Goal: Task Accomplishment & Management: Use online tool/utility

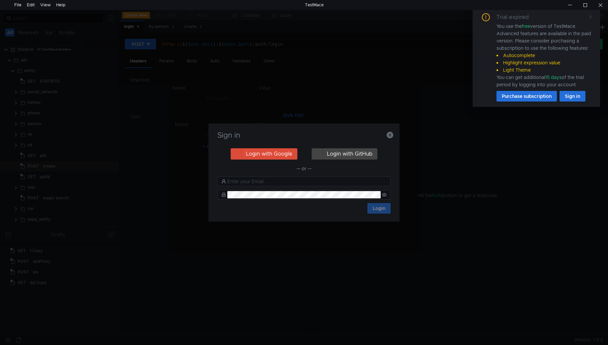
click at [590, 18] on icon at bounding box center [590, 17] width 5 height 5
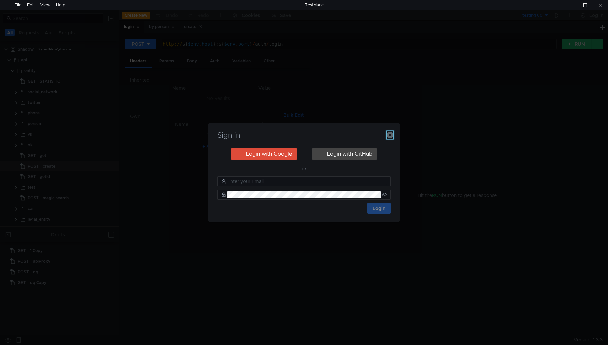
click at [392, 134] on icon "button" at bounding box center [390, 135] width 7 height 7
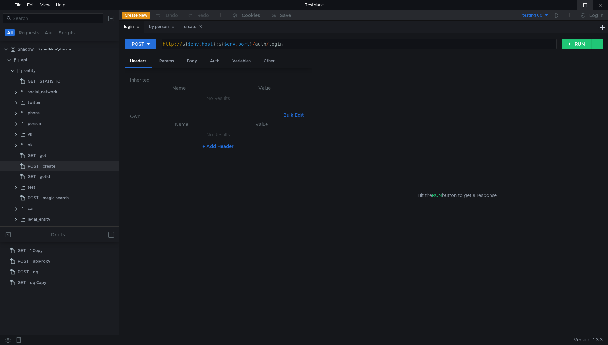
click at [587, 4] on div at bounding box center [584, 5] width 15 height 10
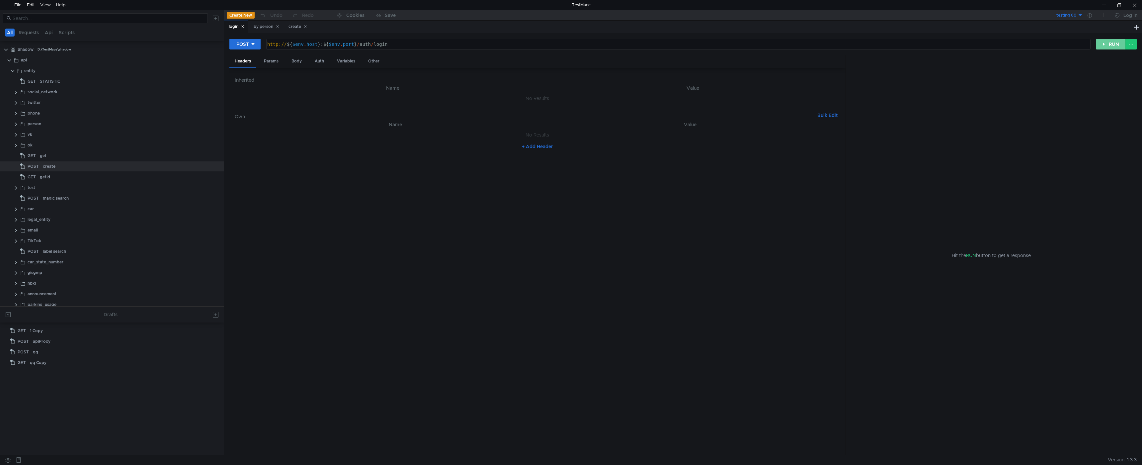
click at [608, 42] on button "RUN" at bounding box center [1111, 44] width 30 height 11
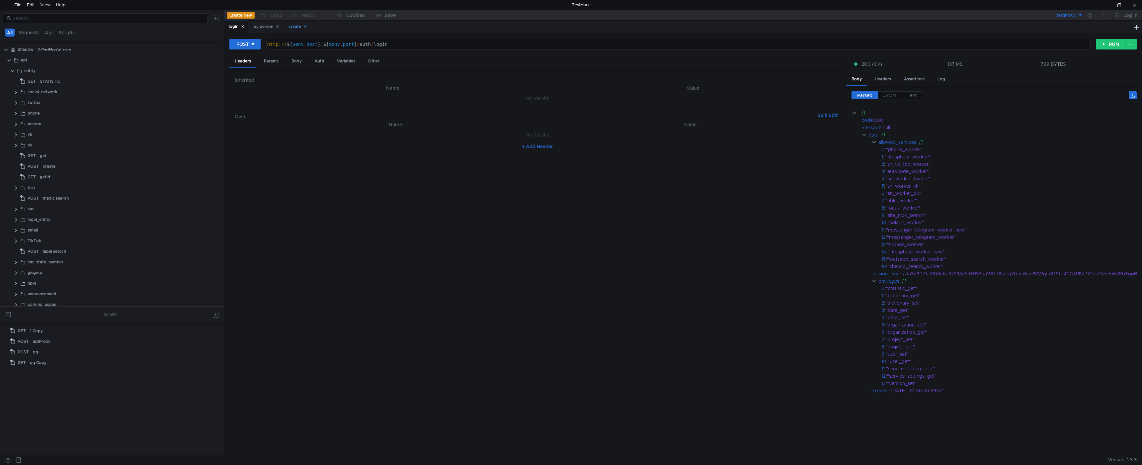
click at [295, 29] on div "create" at bounding box center [297, 26] width 19 height 7
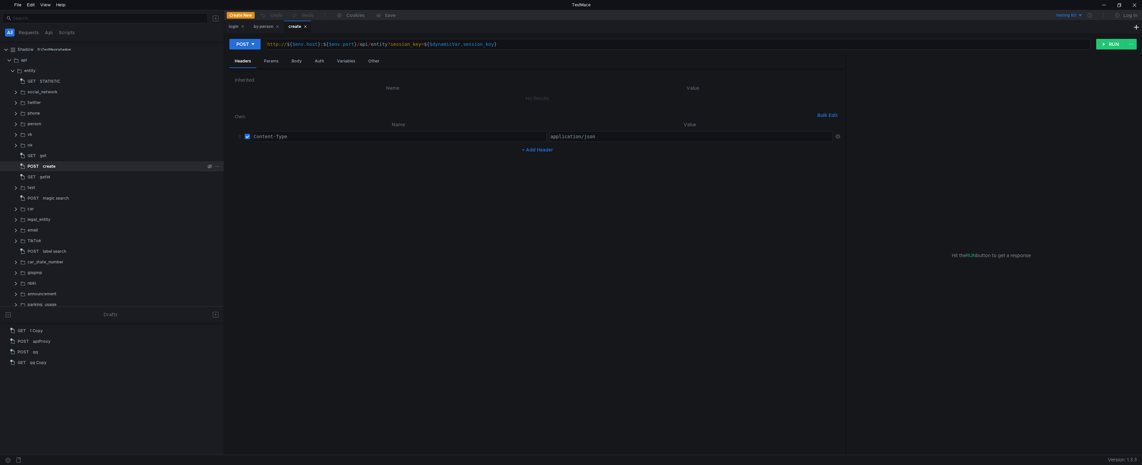
click at [215, 165] on icon at bounding box center [217, 166] width 5 height 5
click at [240, 185] on app-tour-anchor "Rename" at bounding box center [232, 185] width 18 height 8
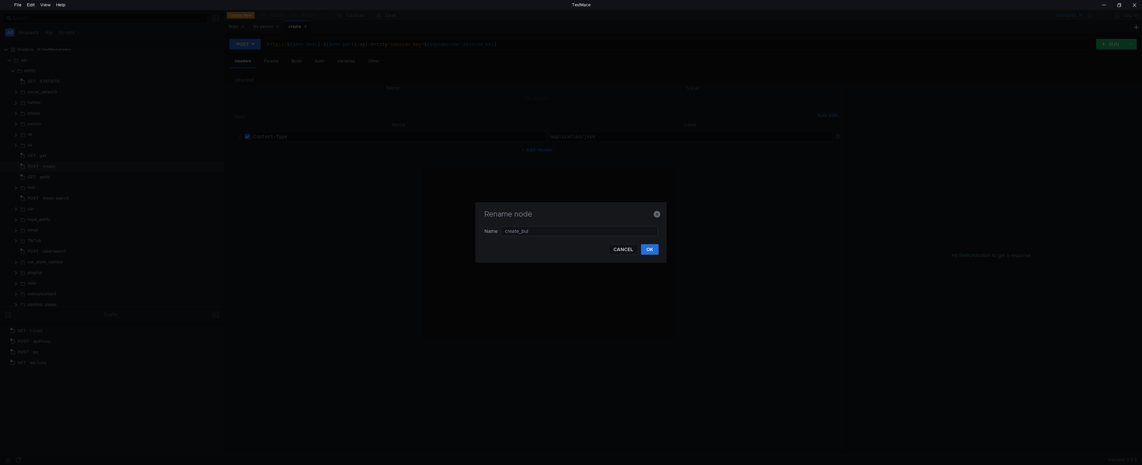
type input "create_bulk"
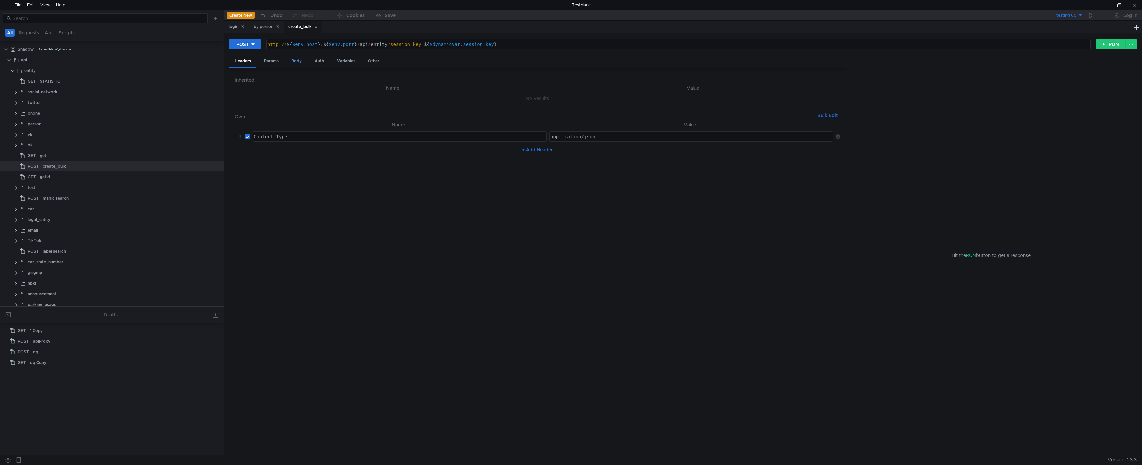
click at [298, 59] on div "Body" at bounding box center [296, 61] width 21 height 12
click at [281, 98] on div "{ "type_id" : "769" , "attributes" : { "user_id" : "100014120095612664906" , "l…" at bounding box center [537, 273] width 605 height 374
click at [251, 126] on div "{ "type_id" : "769" , "attributes" : [{ "user_id" : "100014120095612664906" , "…" at bounding box center [537, 273] width 605 height 374
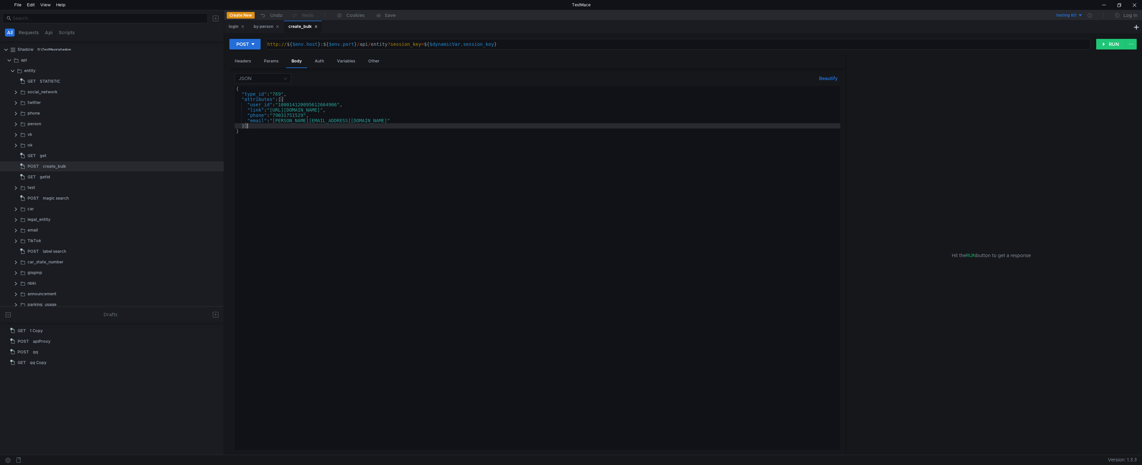
click at [608, 78] on button "Beautify" at bounding box center [828, 78] width 24 height 8
click at [539, 239] on div "{ "type_id" : "769" , "attributes" : [ { "user_id" : "100014120095612664906" , …" at bounding box center [537, 273] width 605 height 374
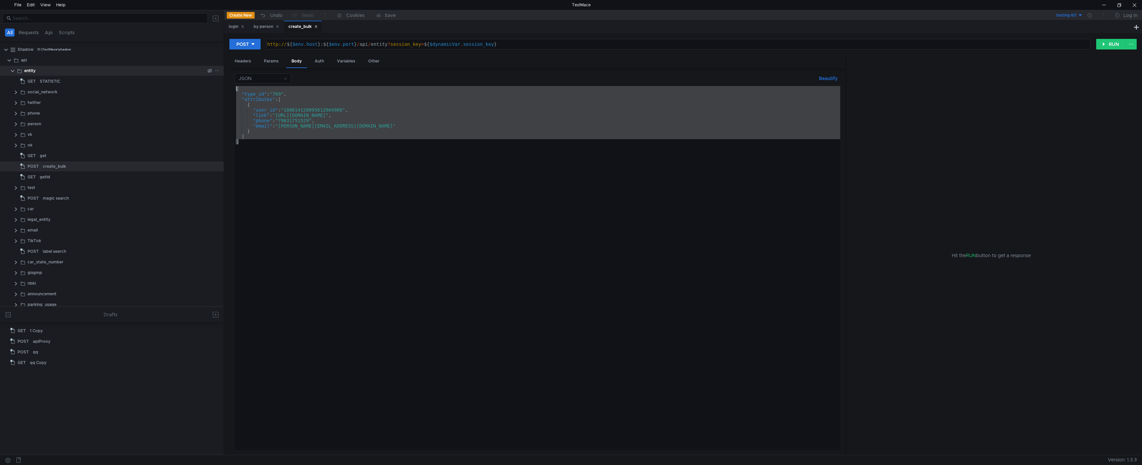
drag, startPoint x: 251, startPoint y: 141, endPoint x: 210, endPoint y: 74, distance: 79.0
click at [210, 74] on as-split "All Requests Api Scripts Shadow D:\TestMace\shadow api entity GET STATISTIC soc…" at bounding box center [571, 232] width 1142 height 444
click at [328, 157] on div "{ "type_id" : "769" , "attributes" : [ { "user_id" : "100014120095612664906" , …" at bounding box center [537, 267] width 605 height 363
type textarea "}"
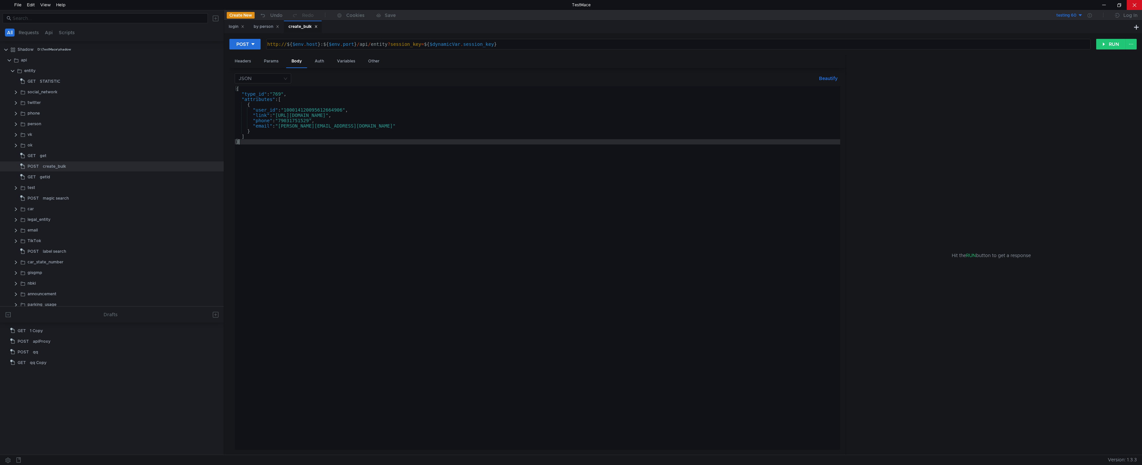
click at [608, 0] on div at bounding box center [1133, 5] width 15 height 10
